Goal: Connect with others: Participate in discussion

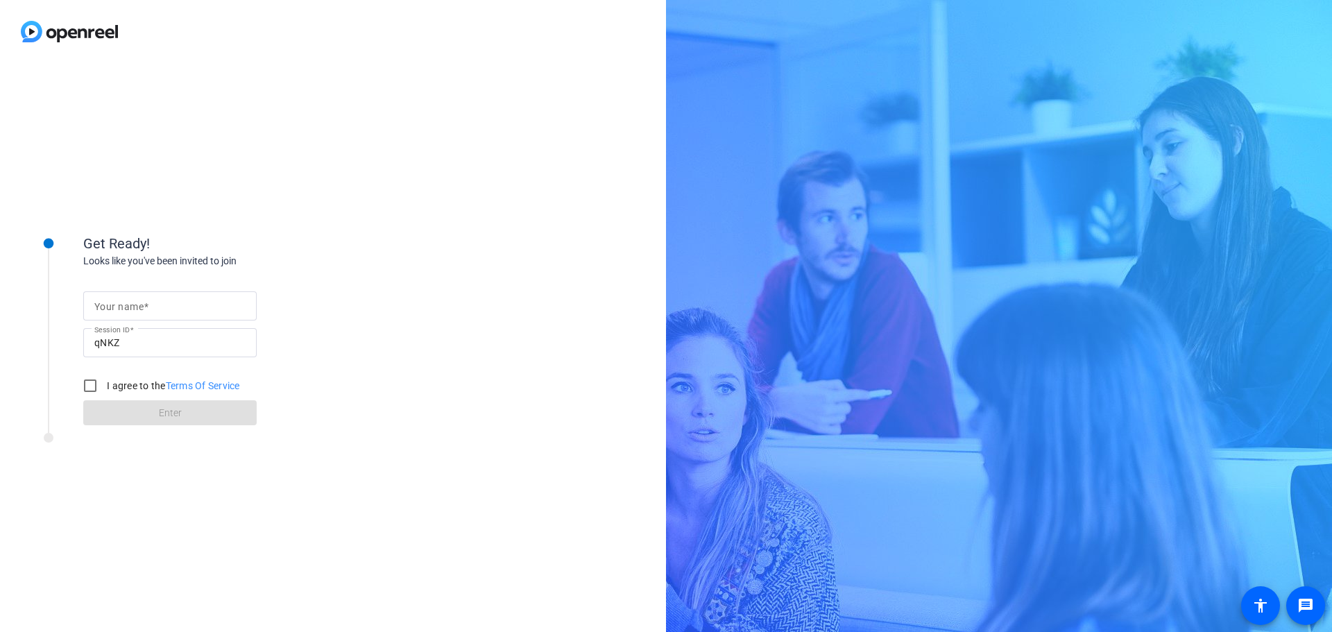
click at [196, 313] on input "Your name" at bounding box center [169, 306] width 151 height 17
click at [538, 248] on div "Get Ready! Looks like you've been invited to join Your name Session ID qNKZ I a…" at bounding box center [333, 347] width 666 height 569
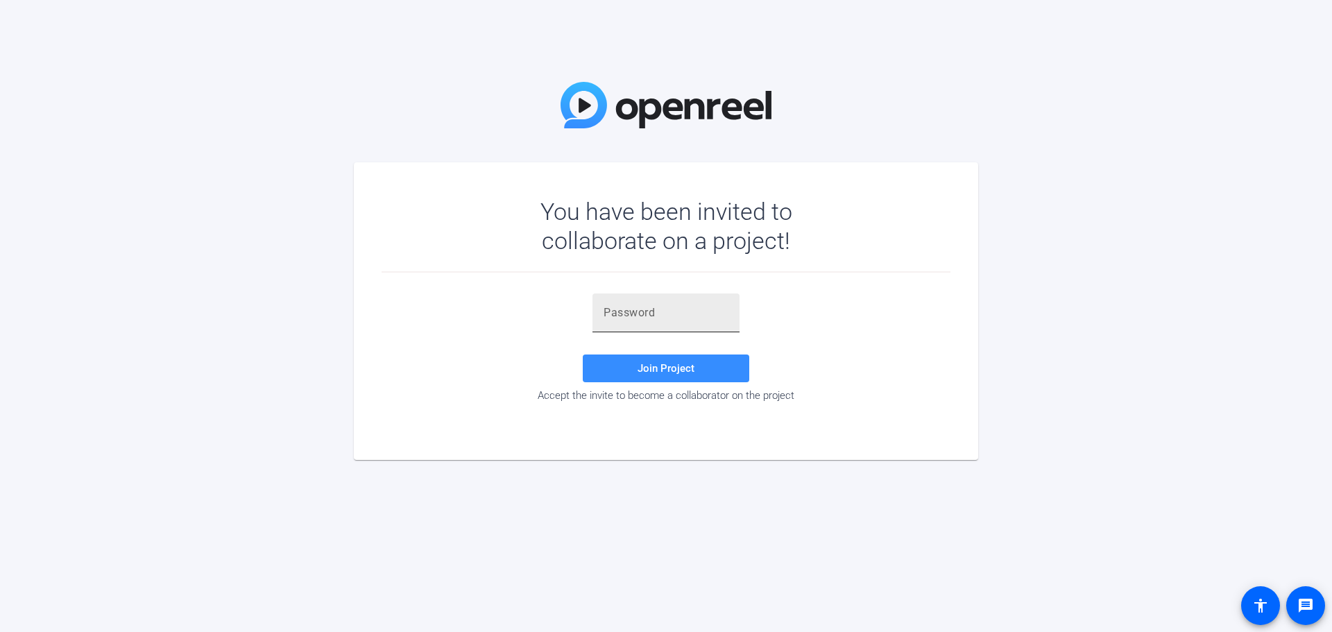
click at [649, 314] on input "text" at bounding box center [665, 313] width 125 height 17
paste input ",M-@X~"
type input ",M-@X~"
click at [635, 370] on span at bounding box center [666, 368] width 166 height 33
click at [665, 377] on span at bounding box center [666, 368] width 166 height 33
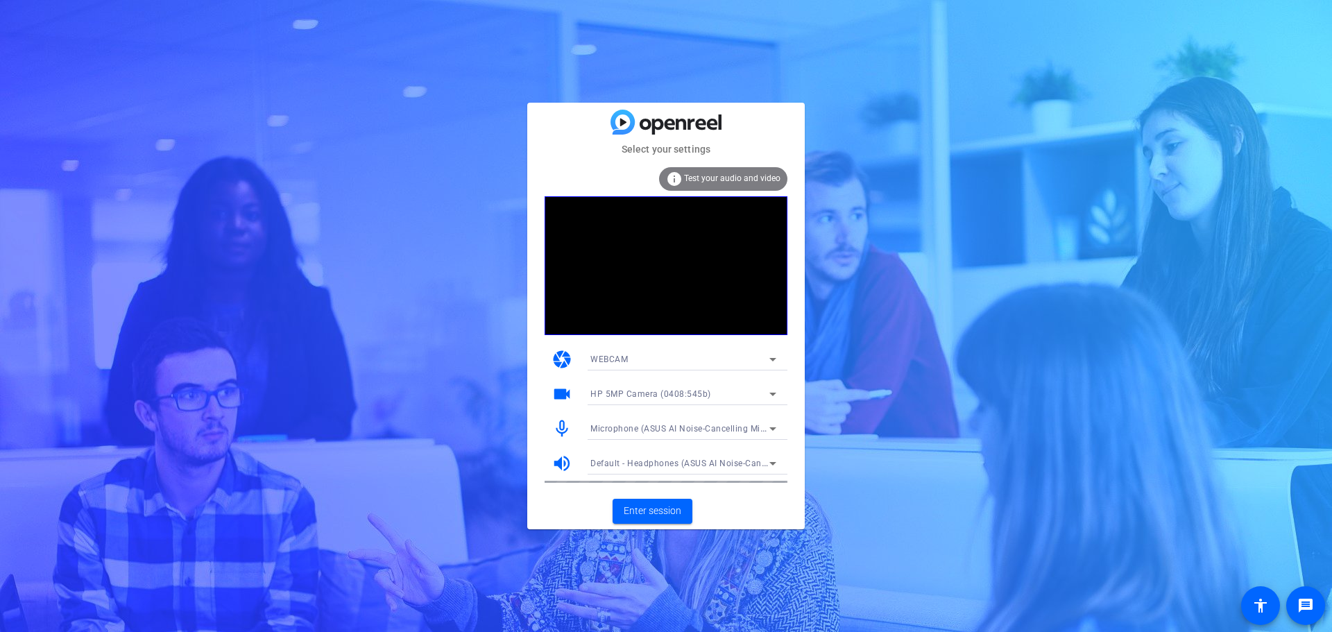
click at [772, 359] on icon at bounding box center [772, 359] width 7 height 3
click at [870, 334] on div at bounding box center [666, 316] width 1332 height 632
click at [773, 357] on icon at bounding box center [772, 359] width 17 height 17
click at [884, 331] on div at bounding box center [666, 316] width 1332 height 632
click at [772, 361] on icon at bounding box center [772, 359] width 7 height 3
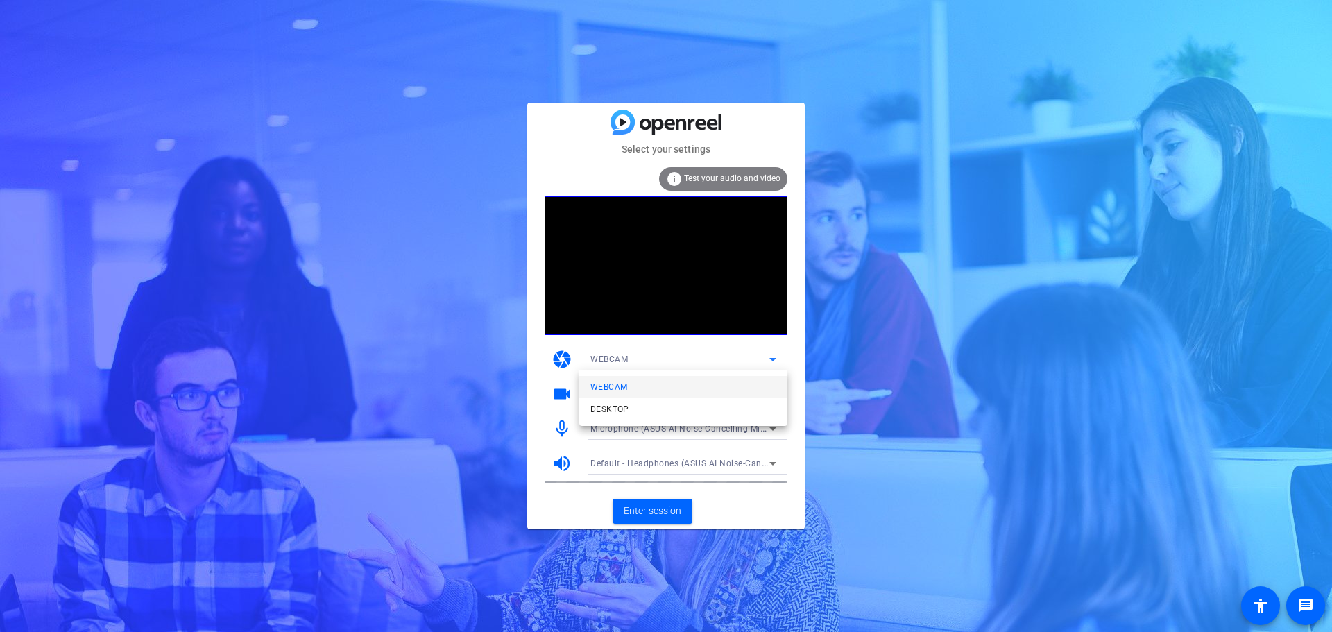
click at [815, 348] on div at bounding box center [666, 316] width 1332 height 632
click at [745, 361] on div "WEBCAM" at bounding box center [679, 358] width 179 height 17
click at [653, 411] on mat-option "DESKTOP" at bounding box center [683, 409] width 208 height 22
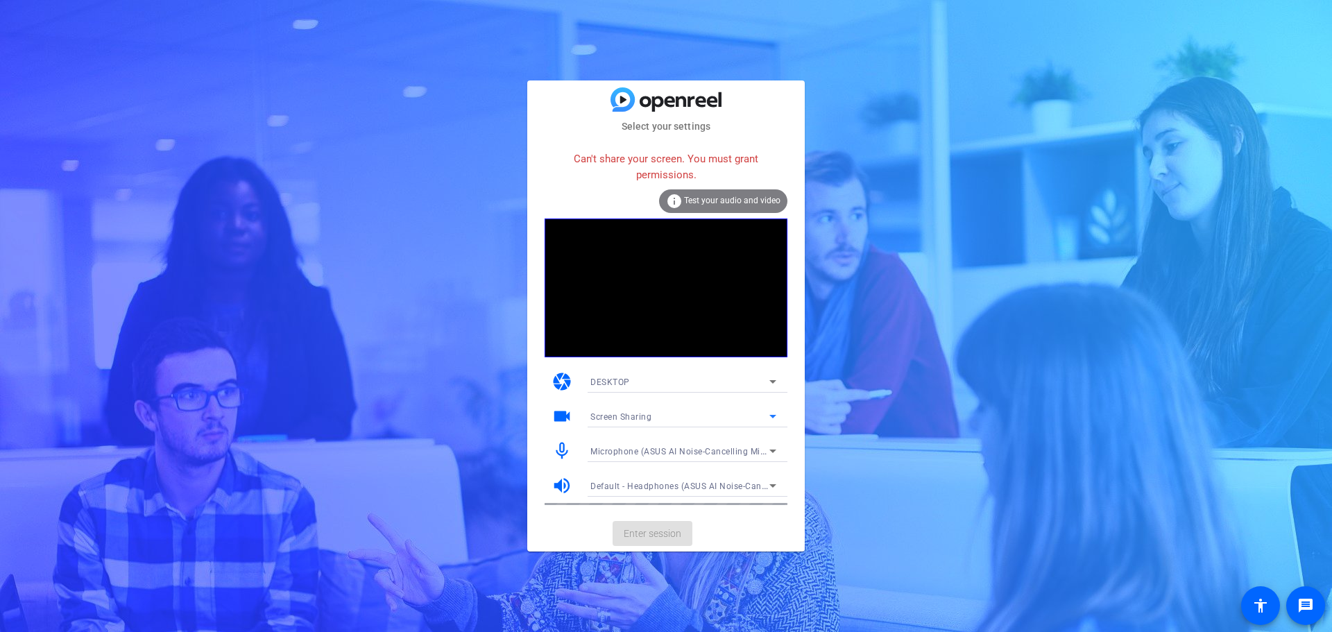
click at [679, 422] on div "Screen Sharing" at bounding box center [679, 416] width 179 height 17
click at [905, 409] on div at bounding box center [666, 316] width 1332 height 632
click at [723, 489] on span "Default - Headphones (ASUS AI Noise-Cancelling Mic Adapter) (0b05:194e)" at bounding box center [742, 485] width 305 height 11
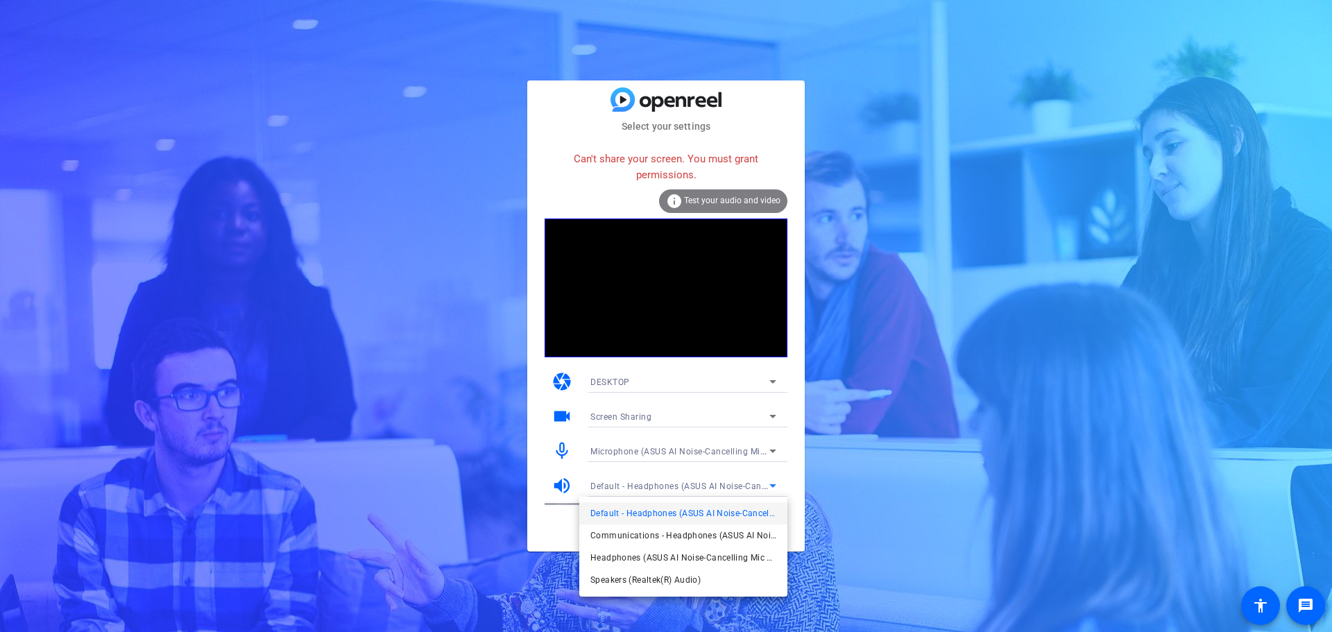
click at [862, 452] on div at bounding box center [666, 316] width 1332 height 632
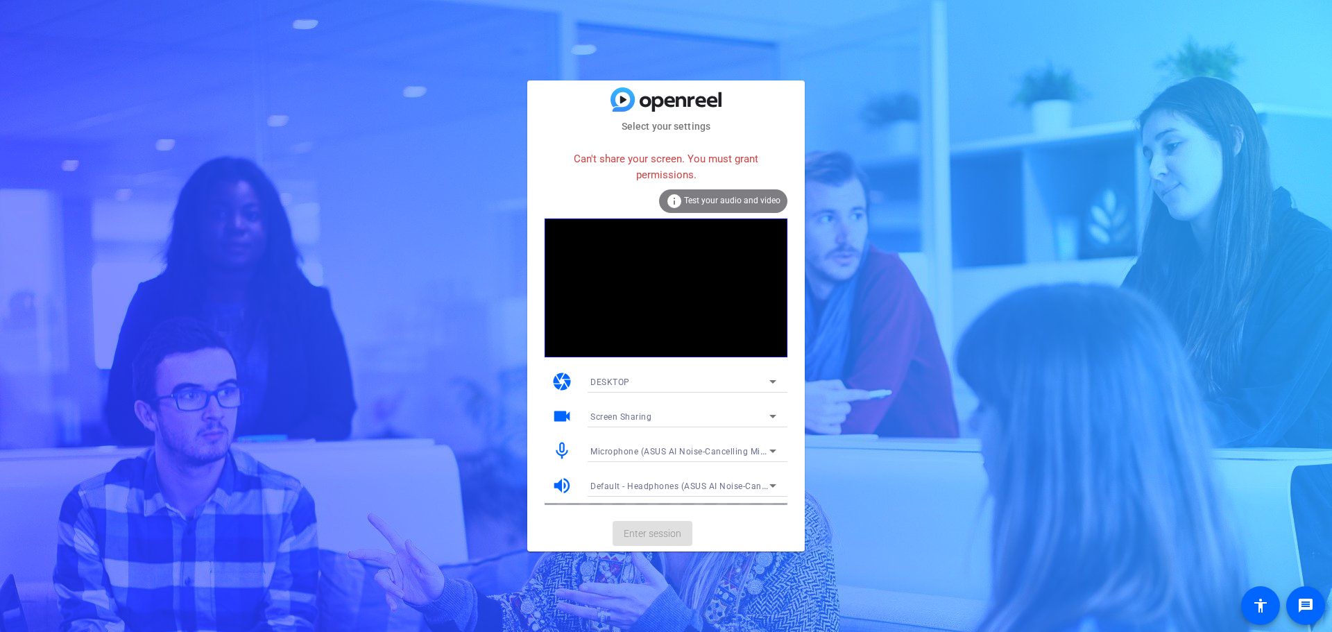
click at [756, 380] on div "DESKTOP" at bounding box center [679, 381] width 179 height 17
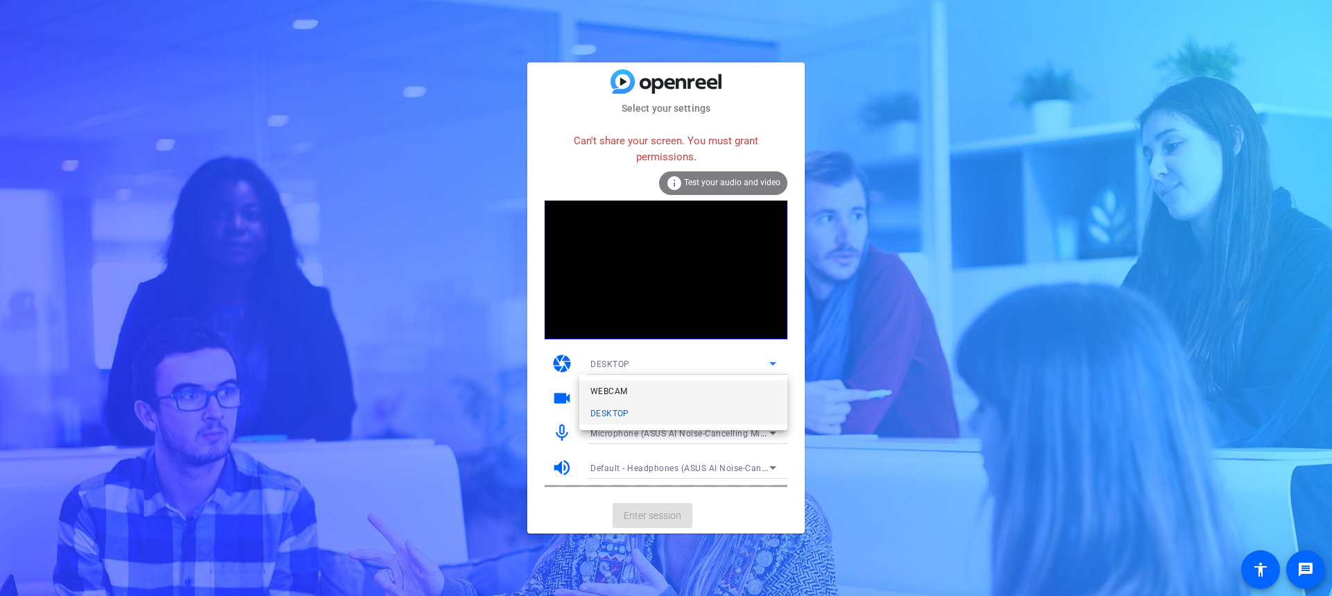
click at [742, 386] on mat-option "WEBCAM" at bounding box center [683, 391] width 208 height 22
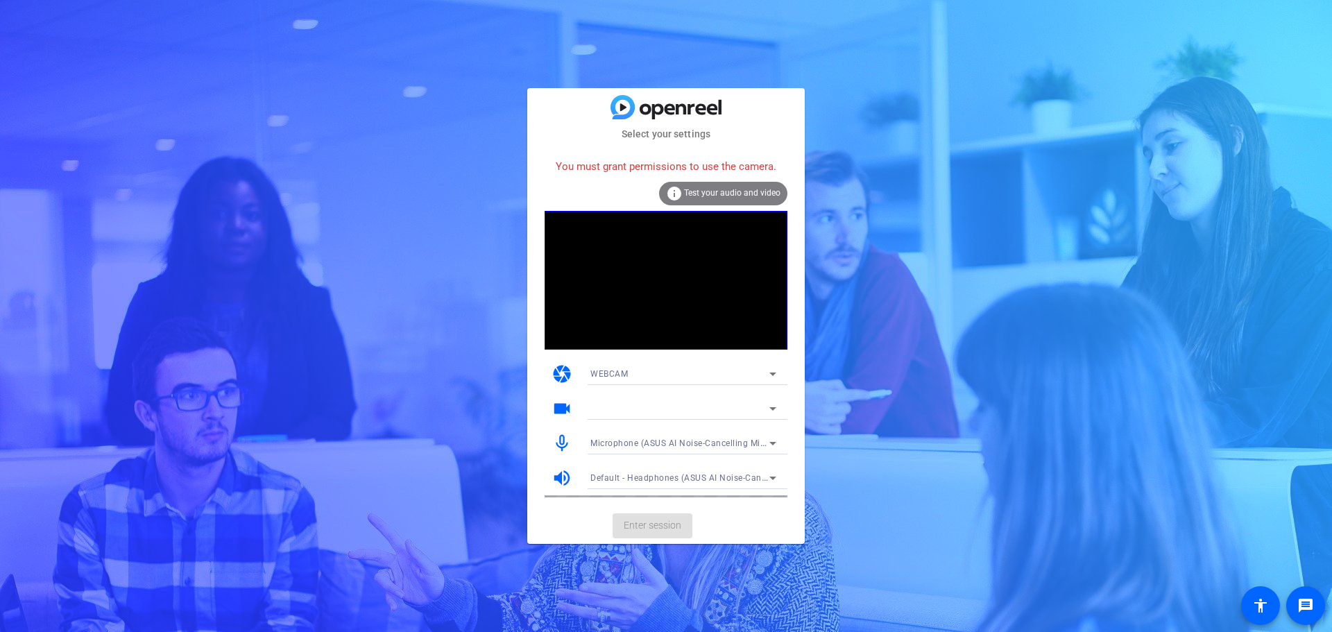
click at [422, 158] on div "Select your settings You must grant permissions to use the camera. info Test yo…" at bounding box center [666, 316] width 1332 height 632
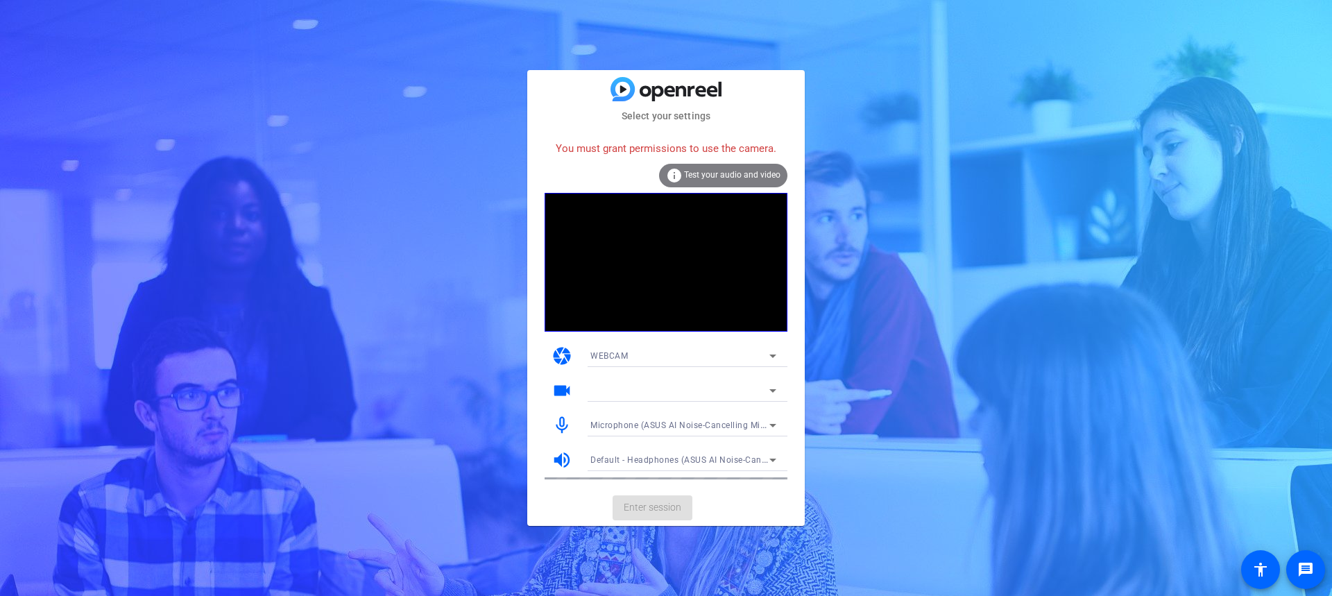
click at [760, 357] on div "WEBCAM" at bounding box center [679, 355] width 179 height 17
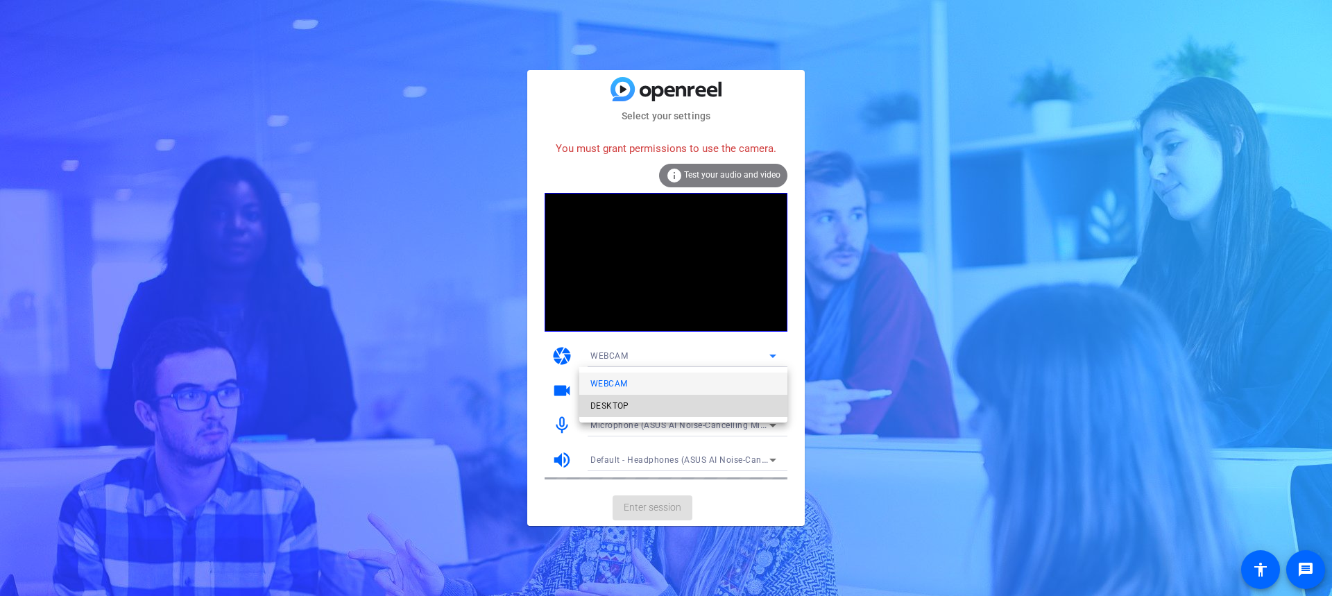
click at [755, 400] on mat-option "DESKTOP" at bounding box center [683, 406] width 208 height 22
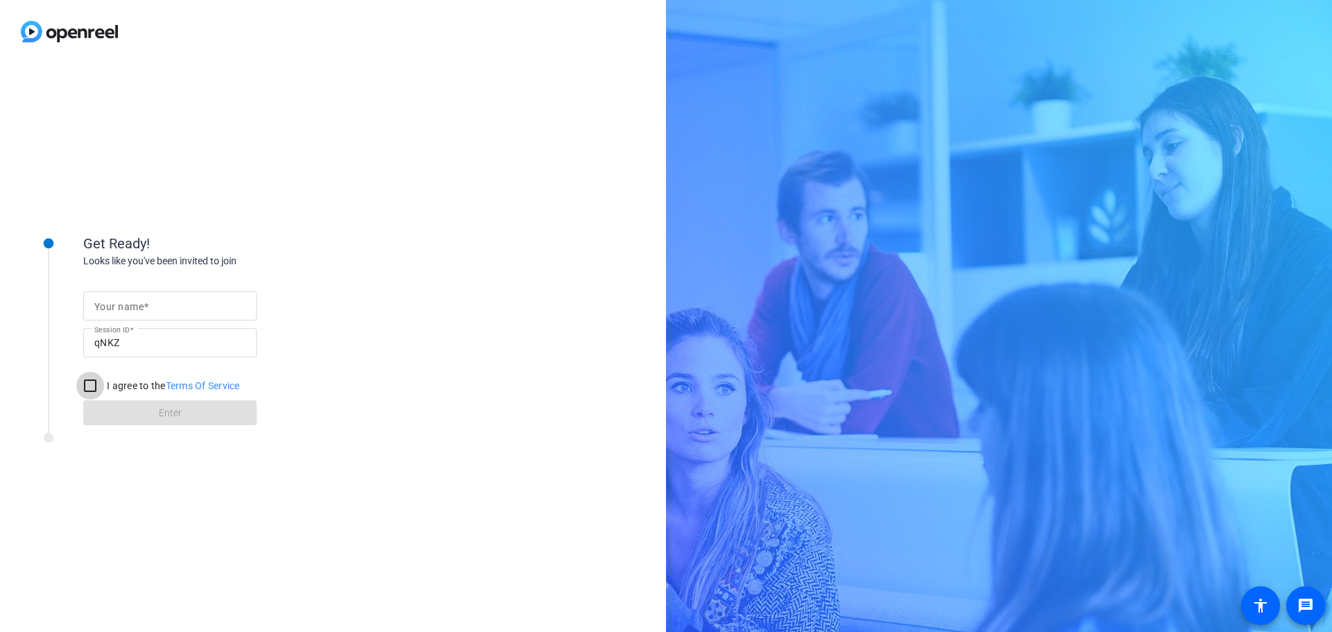
click at [99, 386] on input "I agree to the Terms Of Service" at bounding box center [90, 386] width 28 height 28
checkbox input "true"
click at [169, 309] on input "Your name" at bounding box center [169, 306] width 151 height 17
type input "[PERSON_NAME]"
click at [368, 311] on div "Get Ready! Looks like you've been invited to join Your name [PERSON_NAME] Sessi…" at bounding box center [333, 347] width 666 height 569
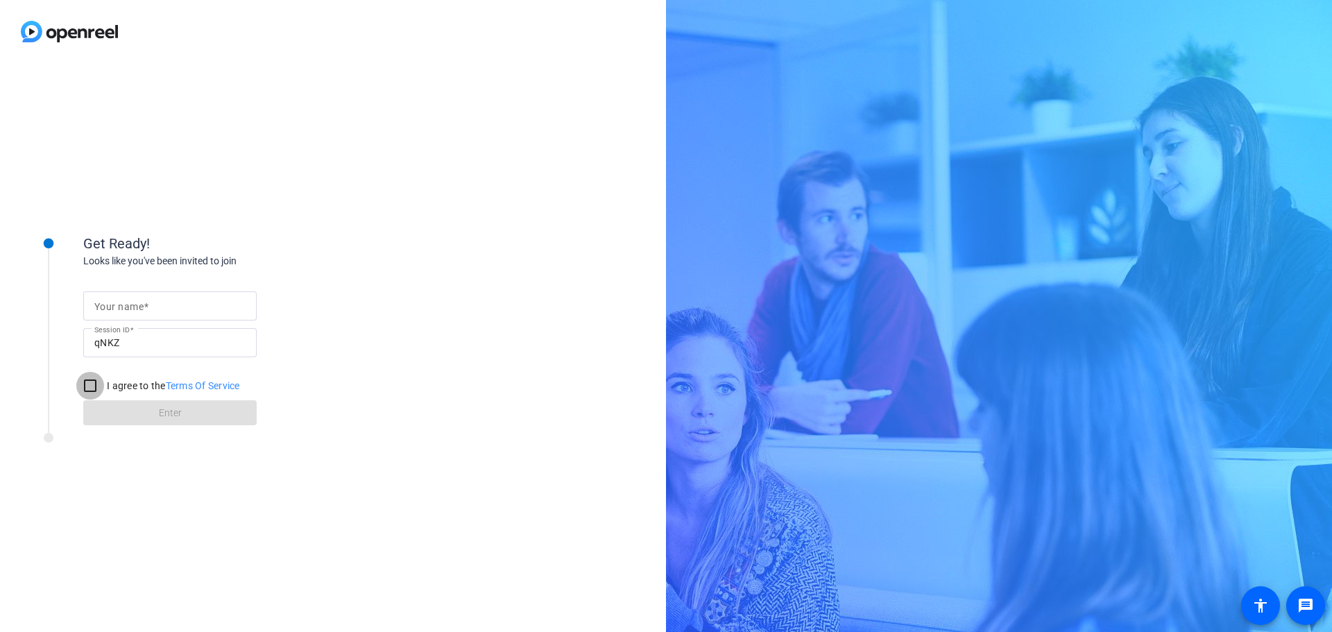
click at [89, 390] on input "I agree to the Terms Of Service" at bounding box center [90, 386] width 28 height 28
checkbox input "true"
click at [221, 311] on input "Your name" at bounding box center [169, 306] width 151 height 17
type input "Karen Phung"
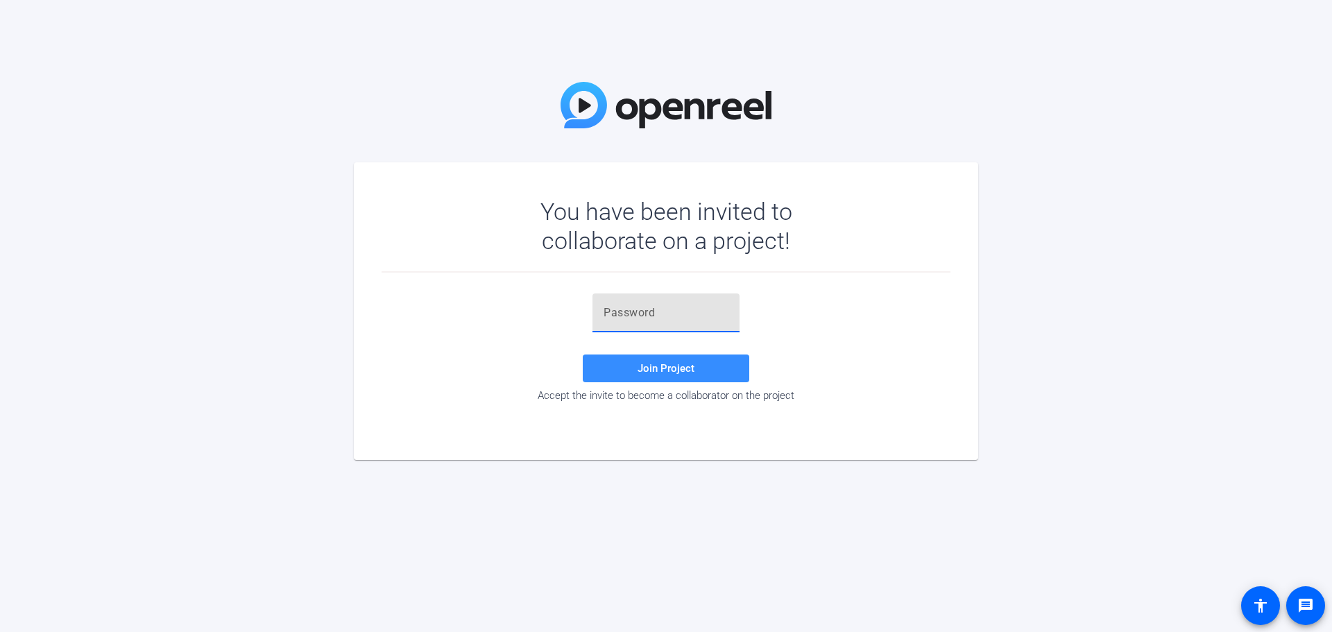
click at [692, 307] on input "text" at bounding box center [665, 313] width 125 height 17
paste input ",M-@X~"
type input ",M-@X~"
click at [644, 367] on span "Join Project" at bounding box center [665, 368] width 57 height 12
click at [717, 365] on span at bounding box center [666, 368] width 166 height 33
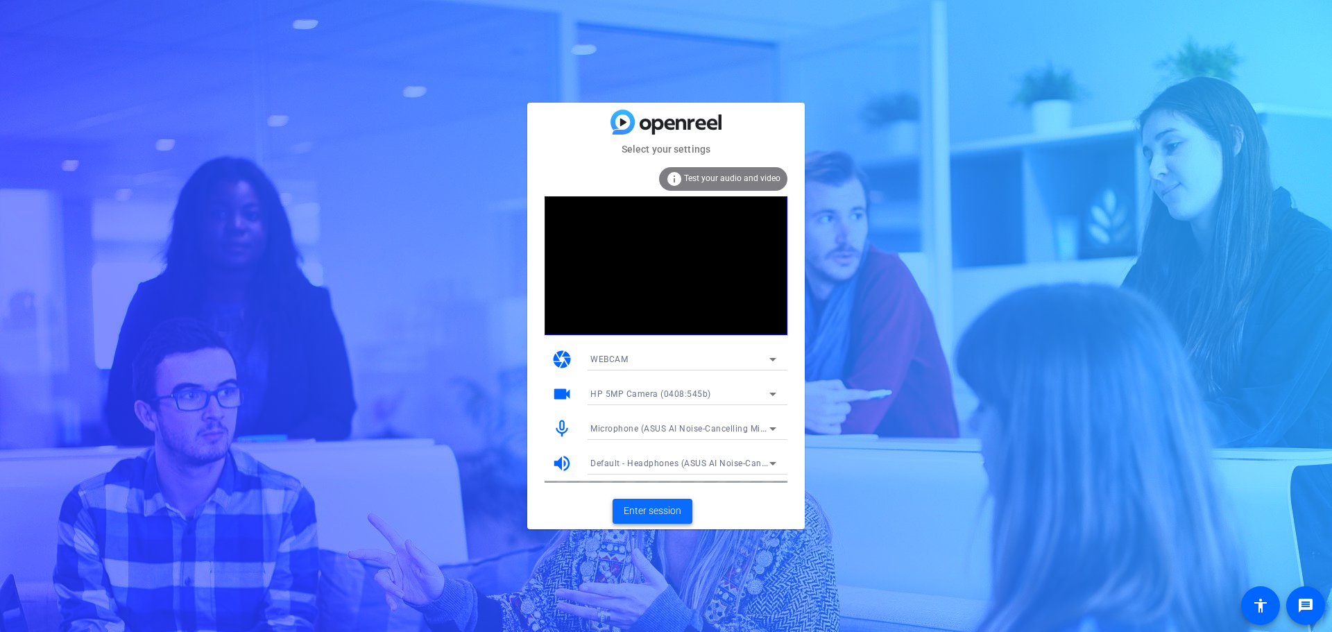
click at [678, 512] on span "Enter session" at bounding box center [653, 511] width 58 height 15
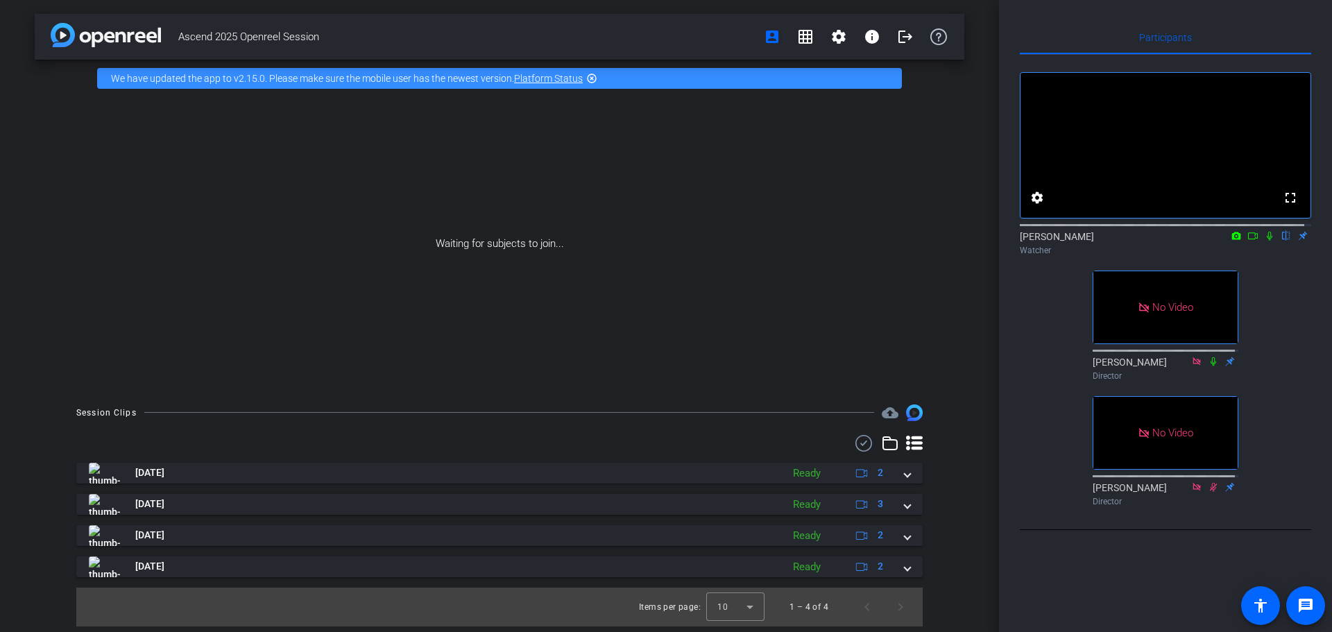
click at [841, 448] on div at bounding box center [499, 443] width 846 height 17
click at [1030, 439] on div "fullscreen settings Karen flip Watcher No Video Adam Garcia Director No Video M…" at bounding box center [1165, 283] width 291 height 457
click at [1247, 231] on icon at bounding box center [1252, 236] width 11 height 10
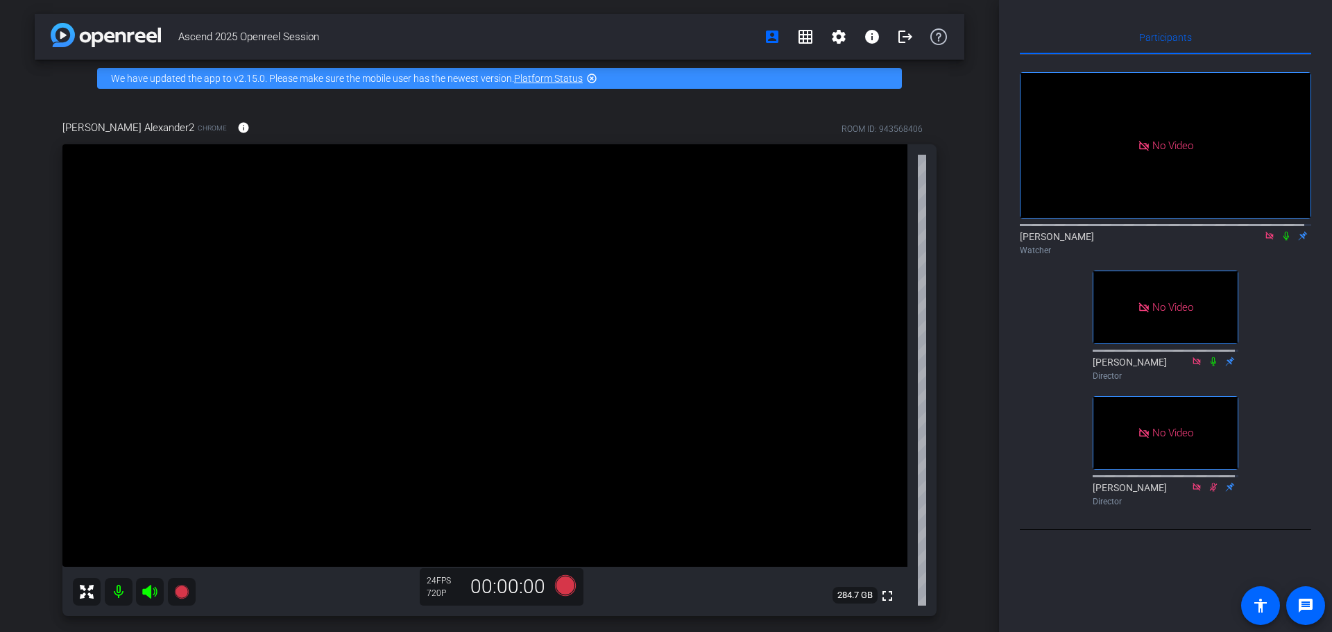
click at [1281, 230] on mat-icon at bounding box center [1286, 236] width 17 height 12
click at [1279, 271] on div "No Video Karen Watcher No Video Adam Garcia Director No Video Michael Barbieri …" at bounding box center [1165, 283] width 291 height 457
click at [1283, 232] on icon at bounding box center [1287, 236] width 8 height 9
click at [838, 43] on mat-icon "settings" at bounding box center [838, 36] width 17 height 17
click at [994, 137] on div at bounding box center [666, 316] width 1332 height 632
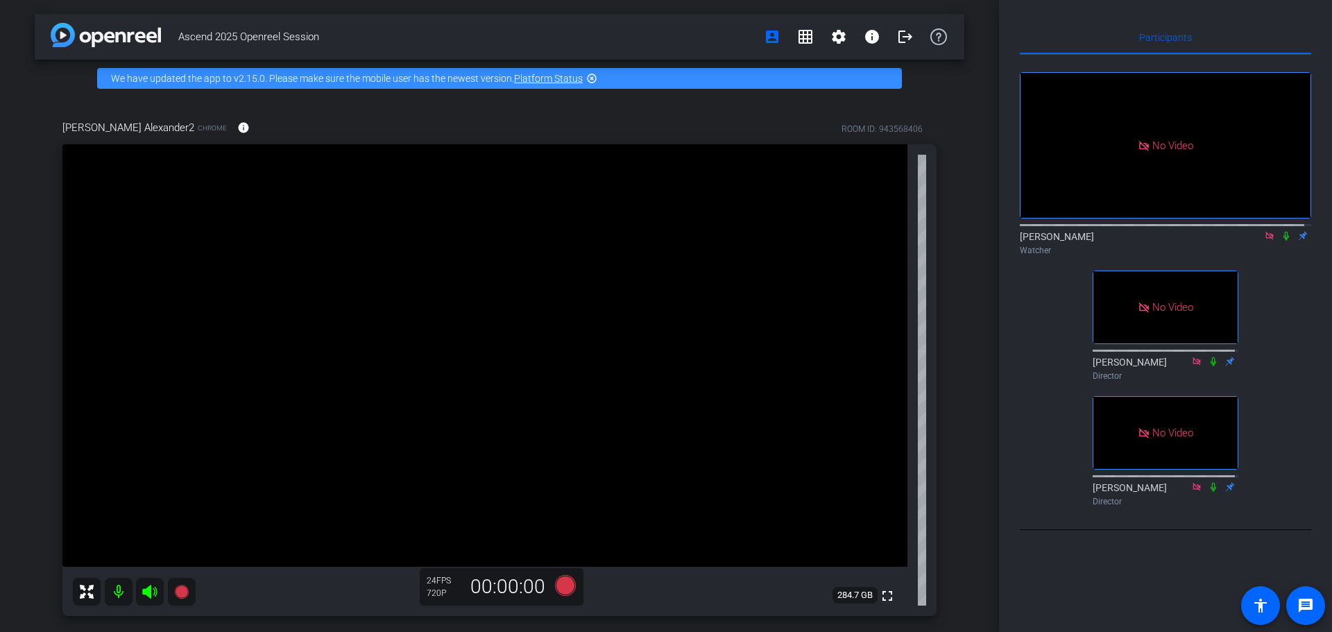
click at [1281, 231] on icon at bounding box center [1286, 236] width 11 height 10
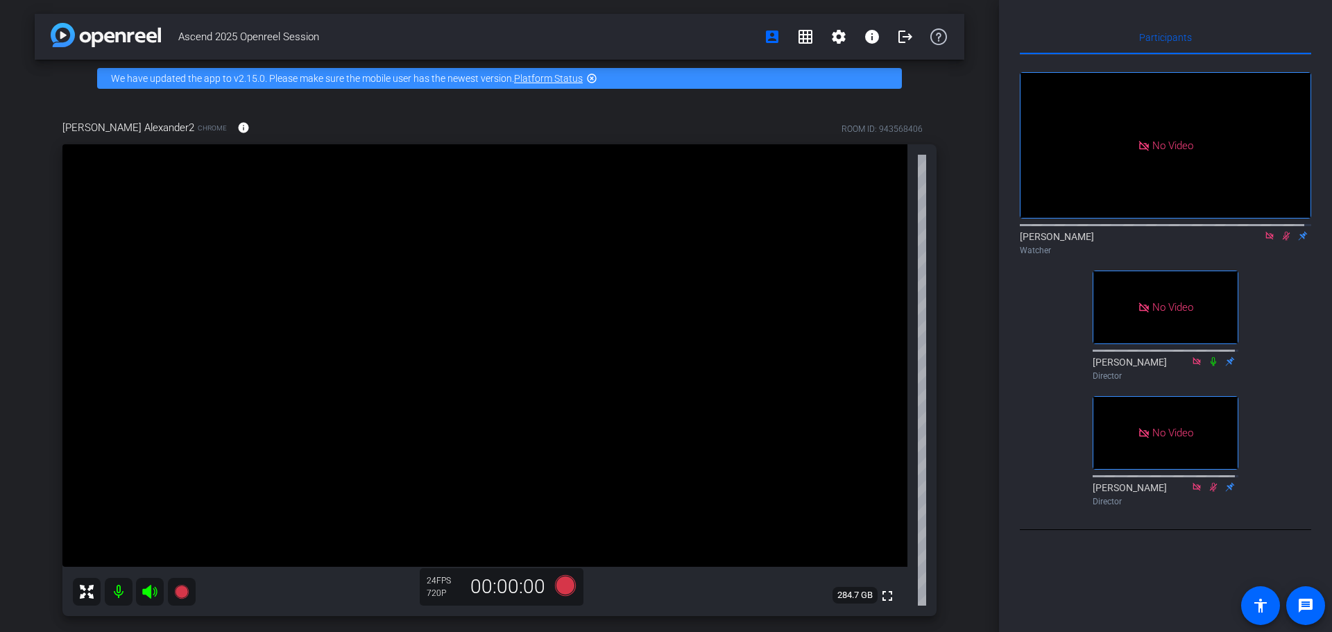
click at [980, 344] on div "Ascend 2025 Openreel Session account_box grid_on settings info logout We have u…" at bounding box center [499, 316] width 999 height 632
click at [982, 275] on div "Ascend 2025 Openreel Session account_box grid_on settings info logout We have u…" at bounding box center [499, 316] width 999 height 632
click at [1283, 232] on icon at bounding box center [1287, 236] width 8 height 9
click at [1281, 231] on icon at bounding box center [1286, 236] width 11 height 10
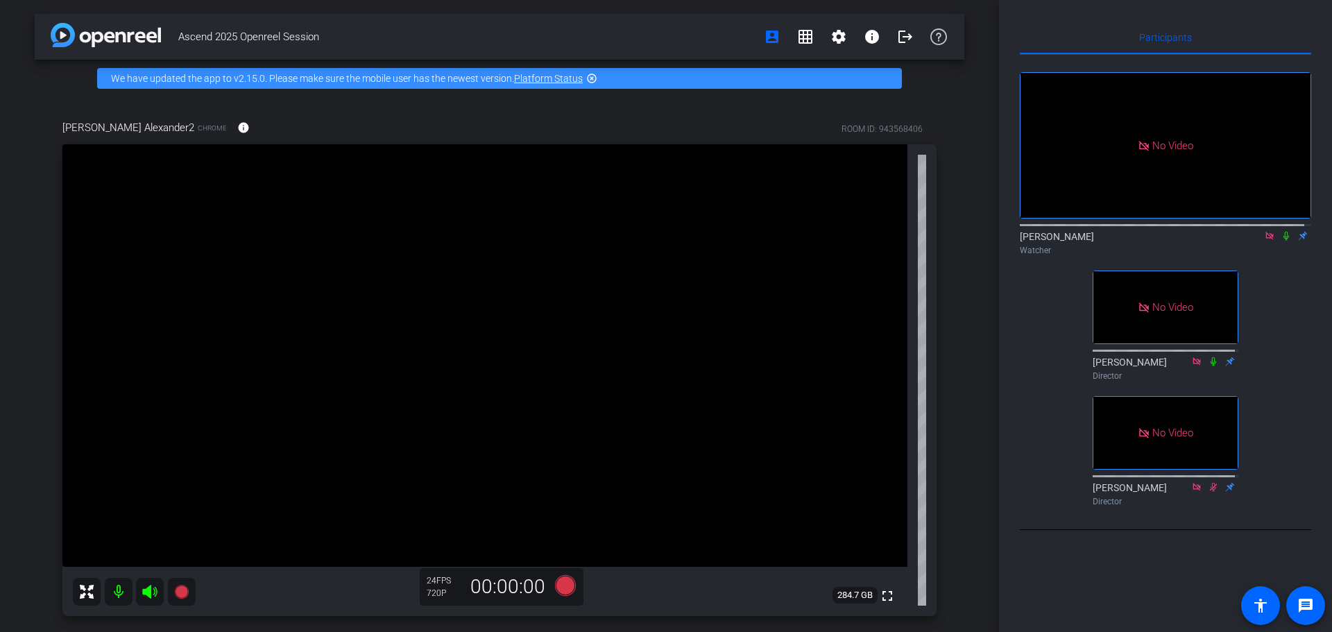
click at [1281, 231] on icon at bounding box center [1286, 236] width 11 height 10
click at [1283, 232] on icon at bounding box center [1287, 236] width 8 height 9
click at [1281, 231] on icon at bounding box center [1286, 236] width 11 height 10
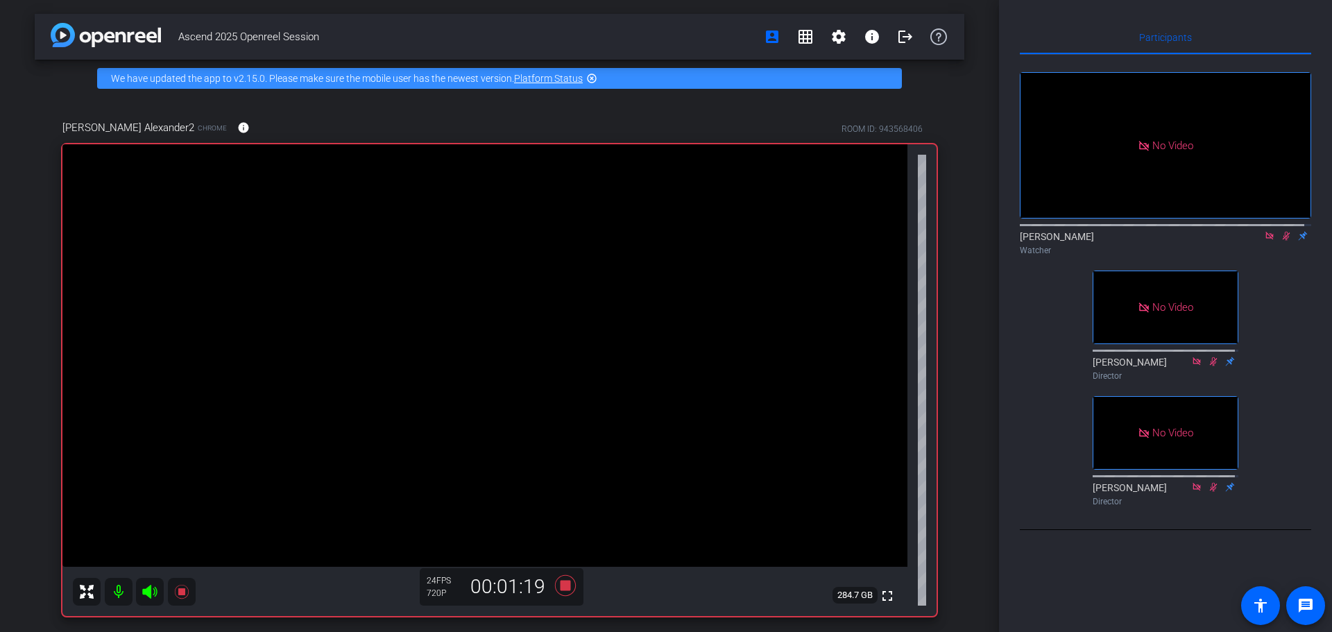
click at [1283, 232] on icon at bounding box center [1287, 236] width 8 height 9
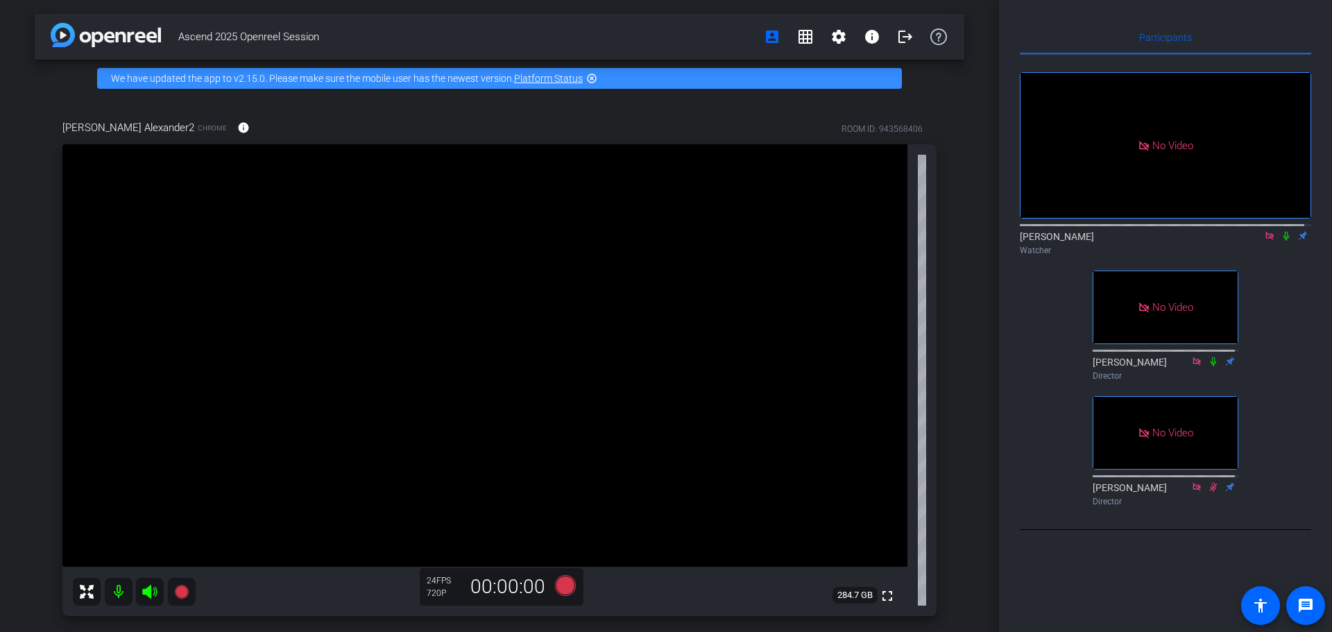
click at [1281, 231] on icon at bounding box center [1286, 236] width 11 height 10
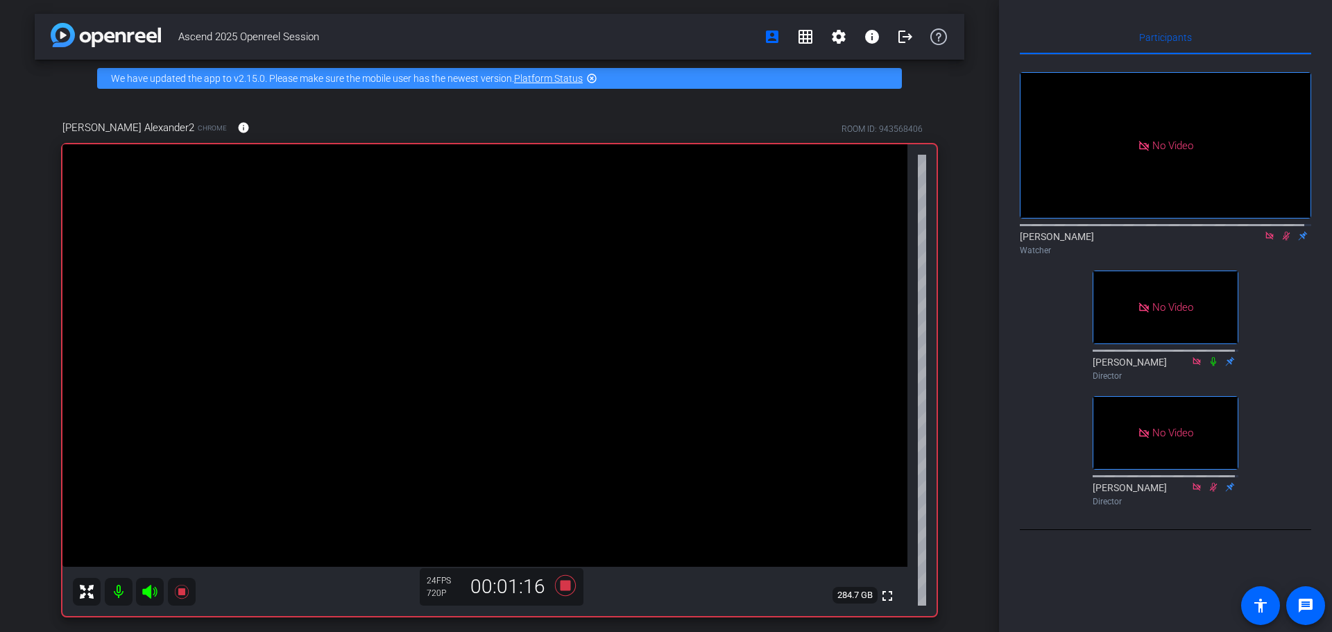
click at [1281, 231] on icon at bounding box center [1286, 236] width 11 height 10
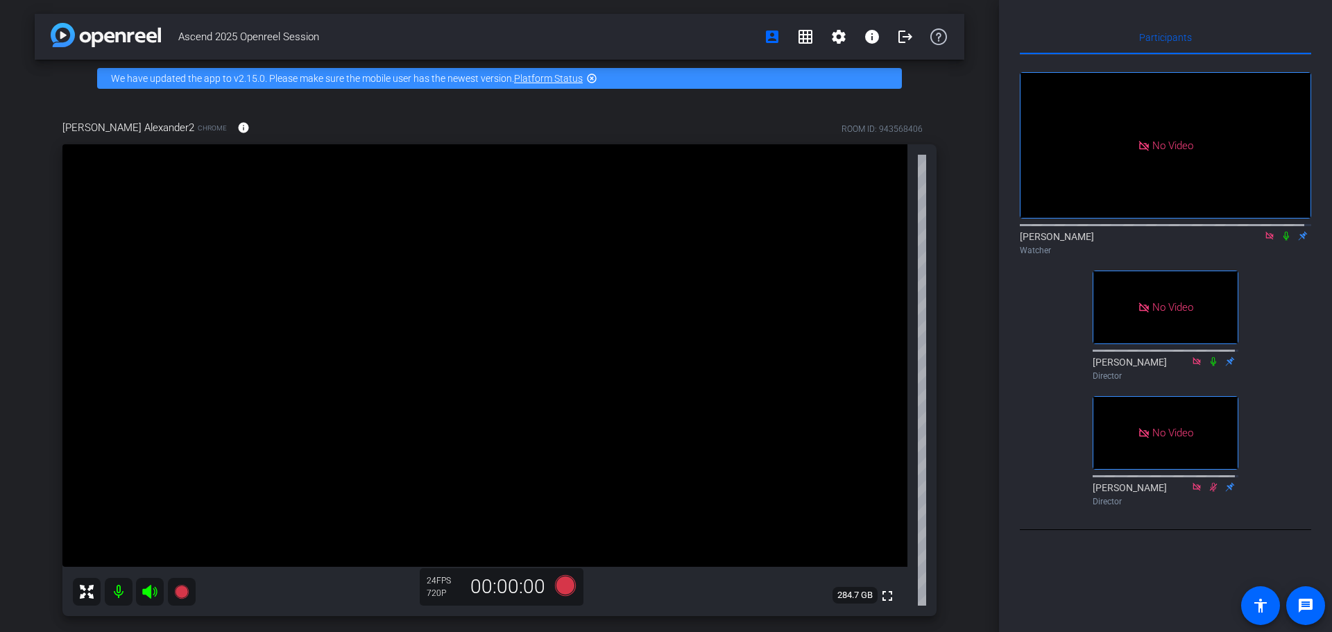
click at [1281, 231] on icon at bounding box center [1286, 236] width 11 height 10
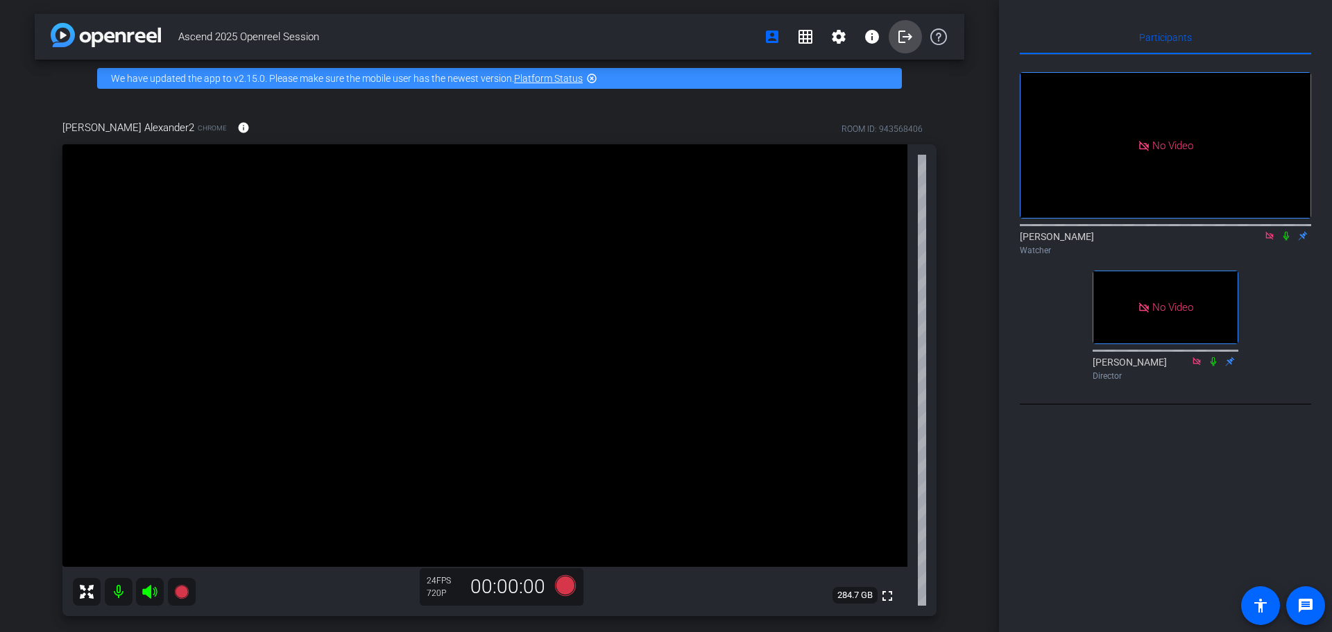
click at [897, 38] on mat-icon "logout" at bounding box center [905, 36] width 17 height 17
